Goal: Task Accomplishment & Management: Manage account settings

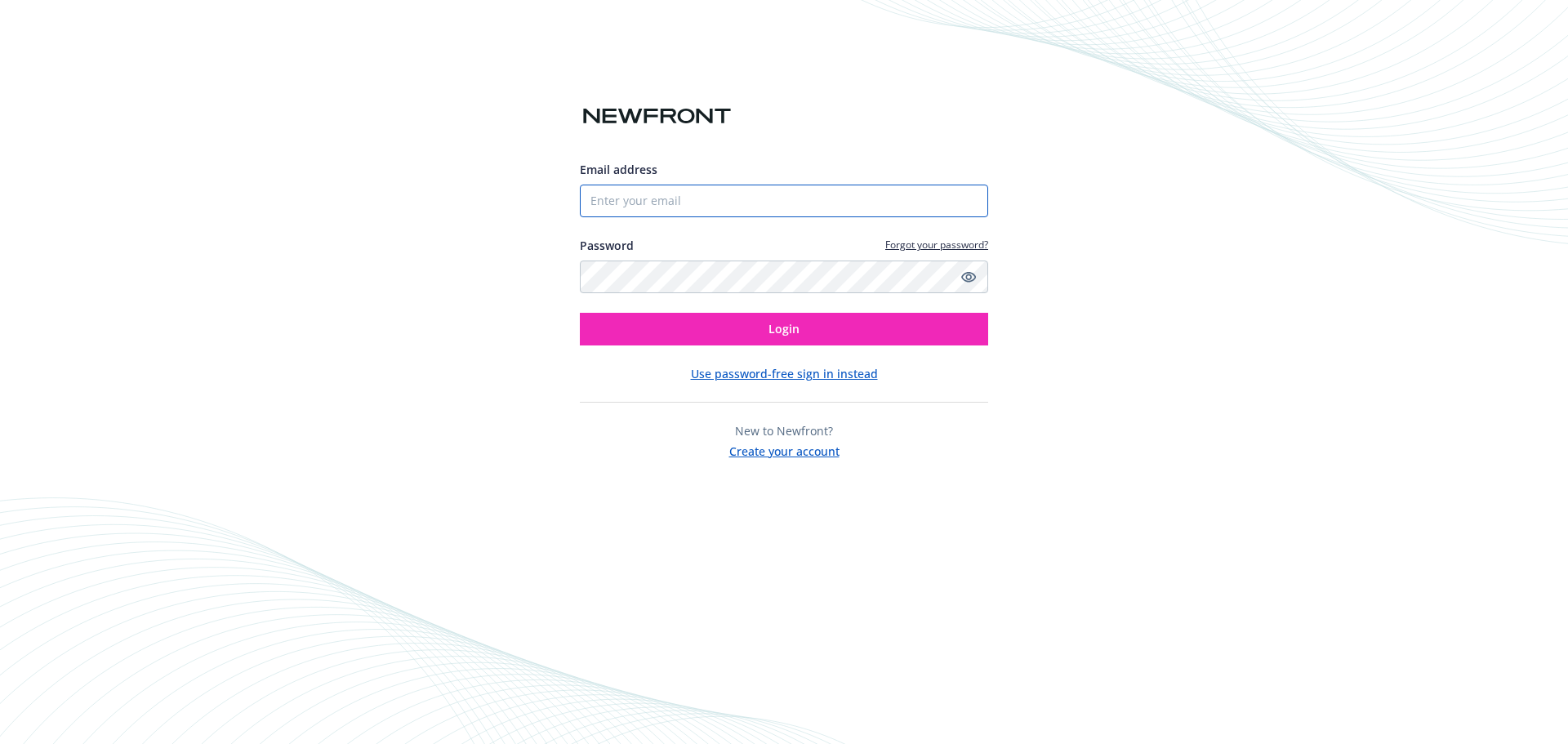
click at [749, 192] on input "Email address" at bounding box center [784, 200] width 409 height 32
paste input "dolores.quesada@newfront.com"
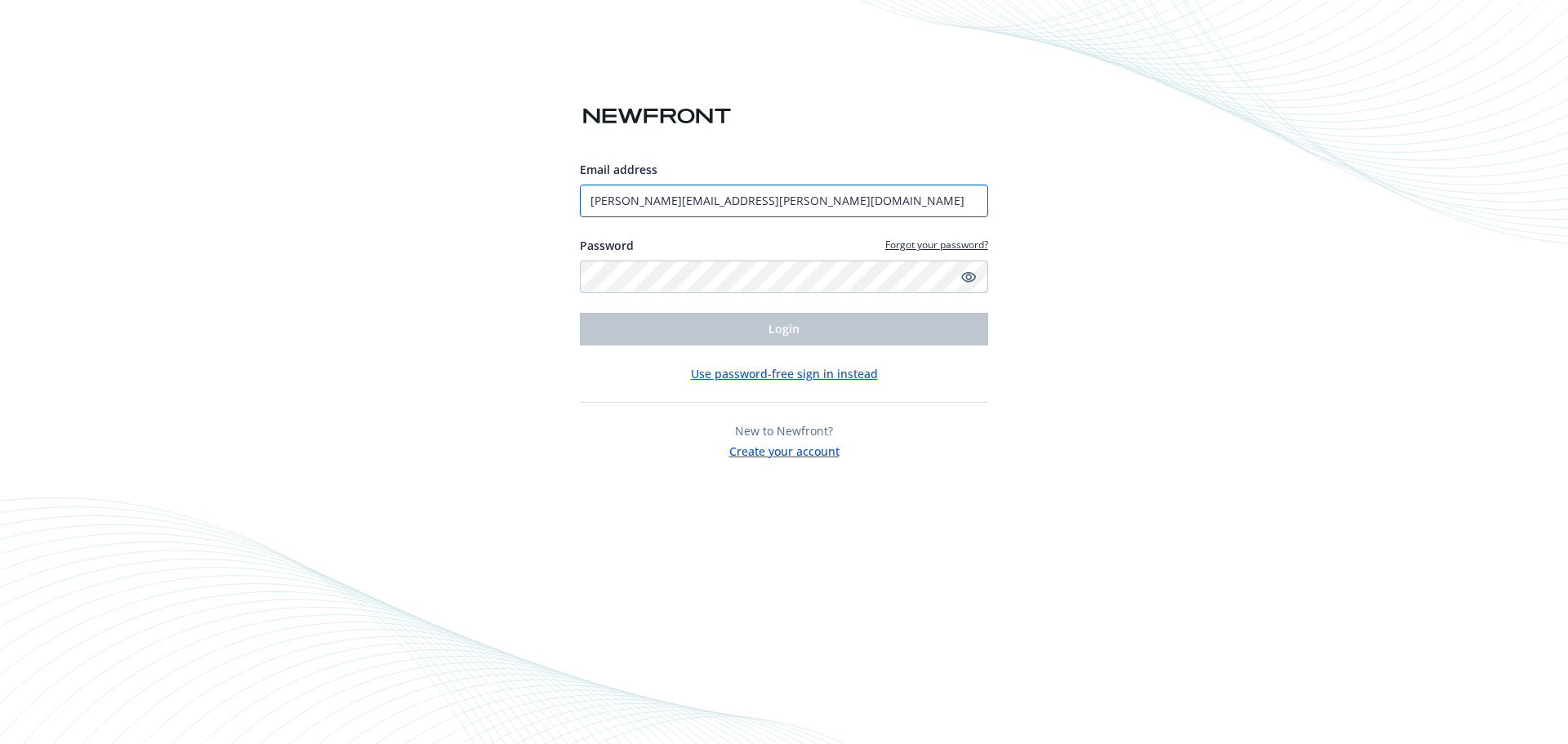
type input "dolores.quesada@newfront.com"
click at [869, 296] on div "Email address dolores.quesada@newfront.com Password Forgot your password? Login" at bounding box center [784, 253] width 409 height 185
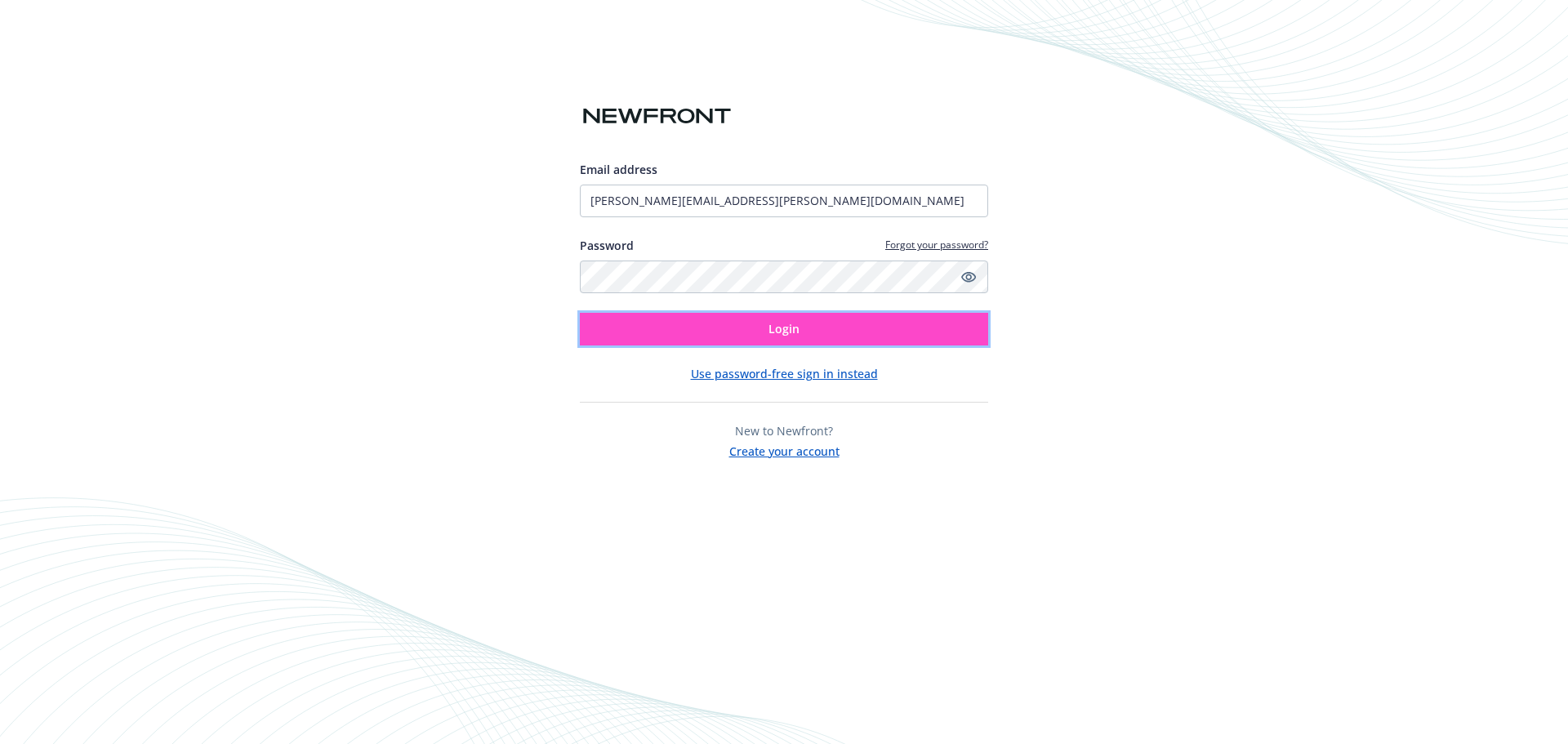
click at [825, 330] on button "Login" at bounding box center [784, 329] width 409 height 32
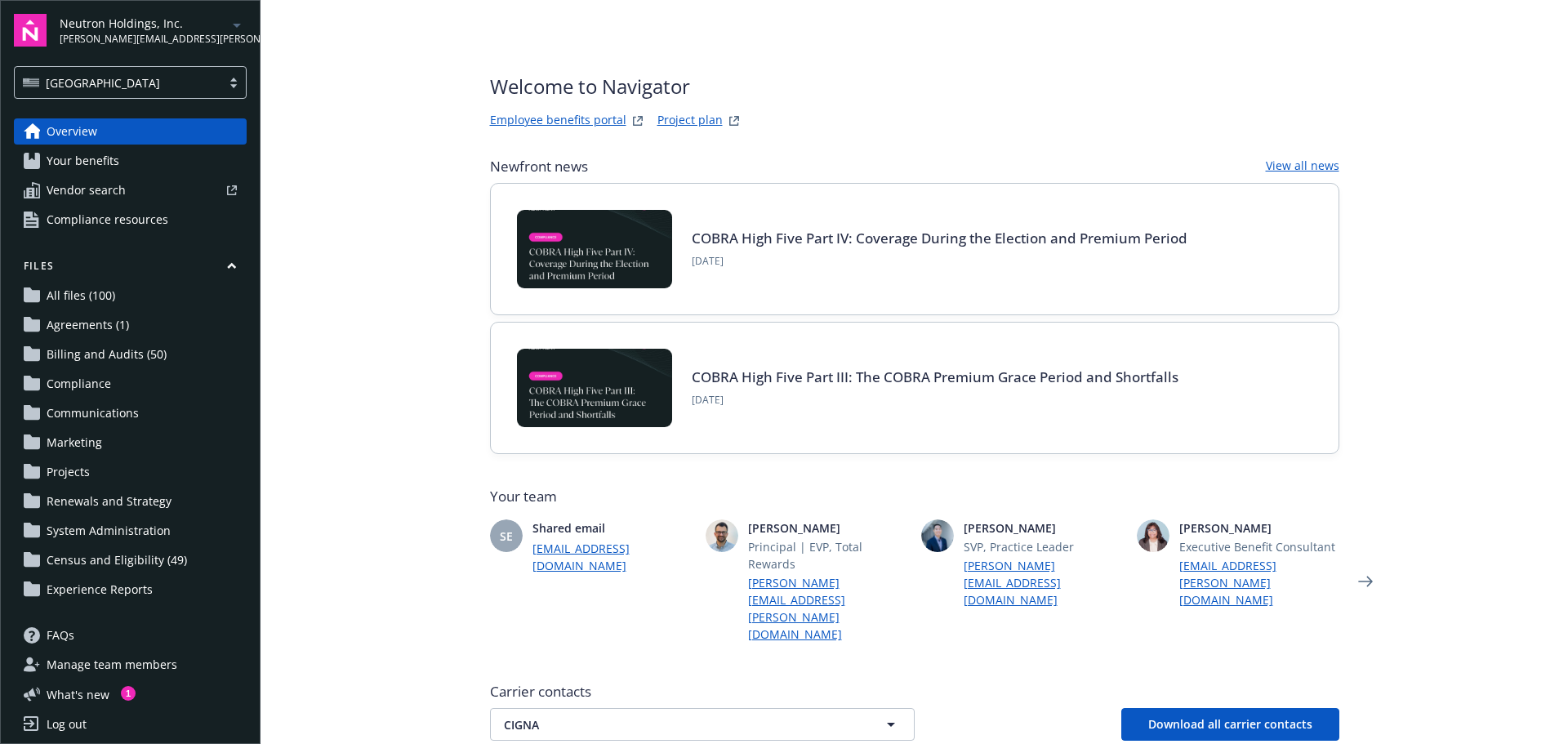
click at [130, 36] on span "dolores.quesada@newfront.com" at bounding box center [143, 40] width 167 height 15
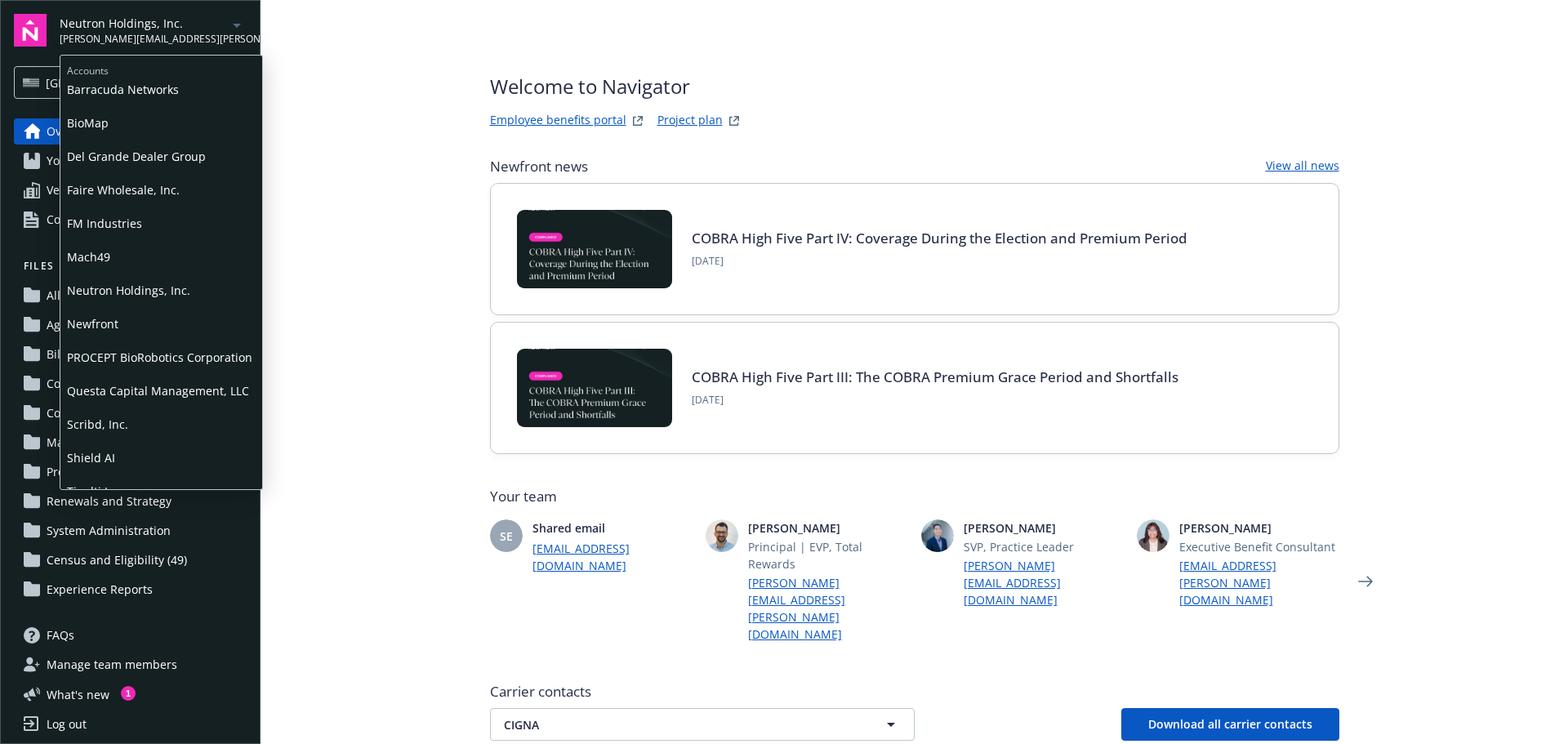
scroll to position [127, 0]
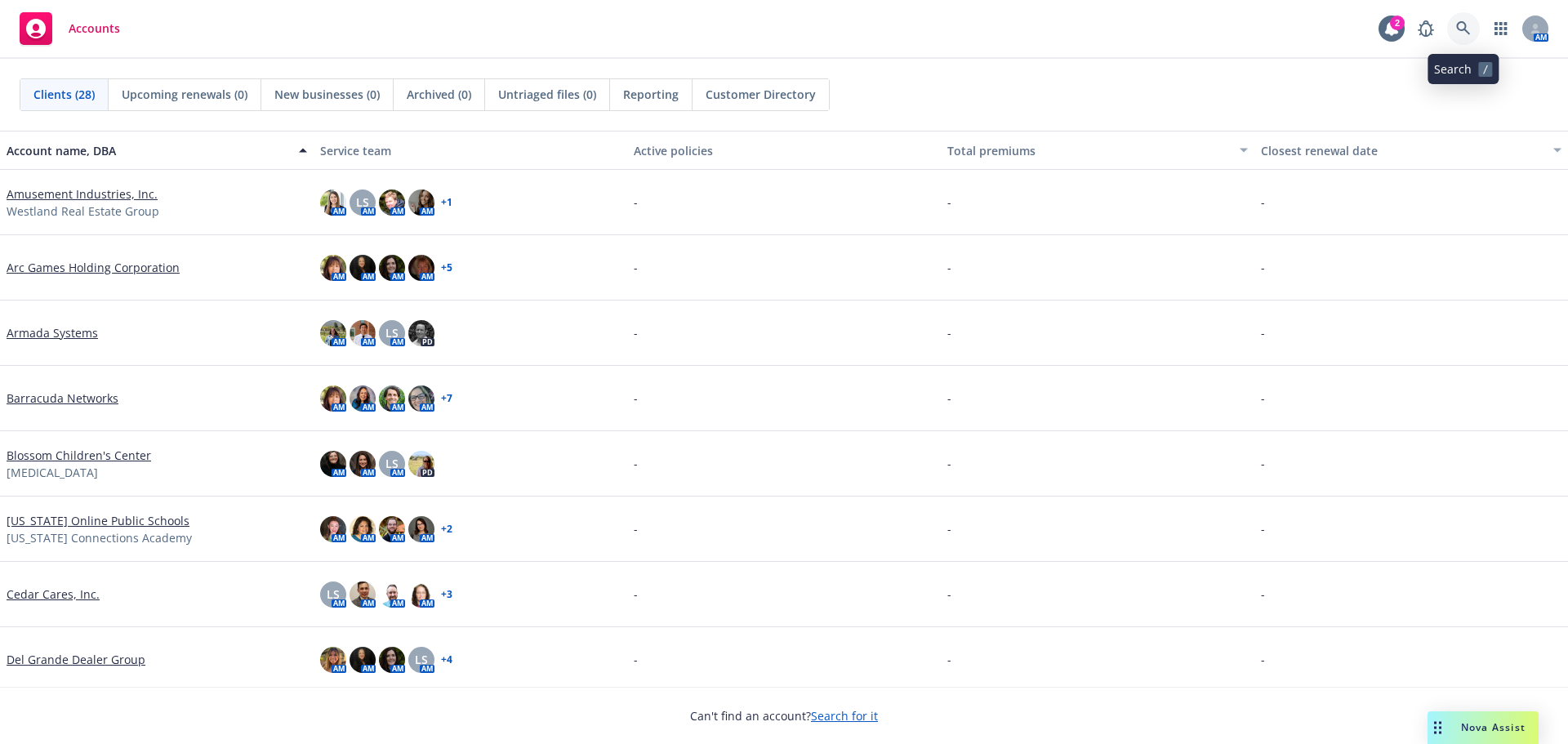
click at [1464, 21] on icon at bounding box center [1464, 29] width 15 height 15
